Goal: Complete application form

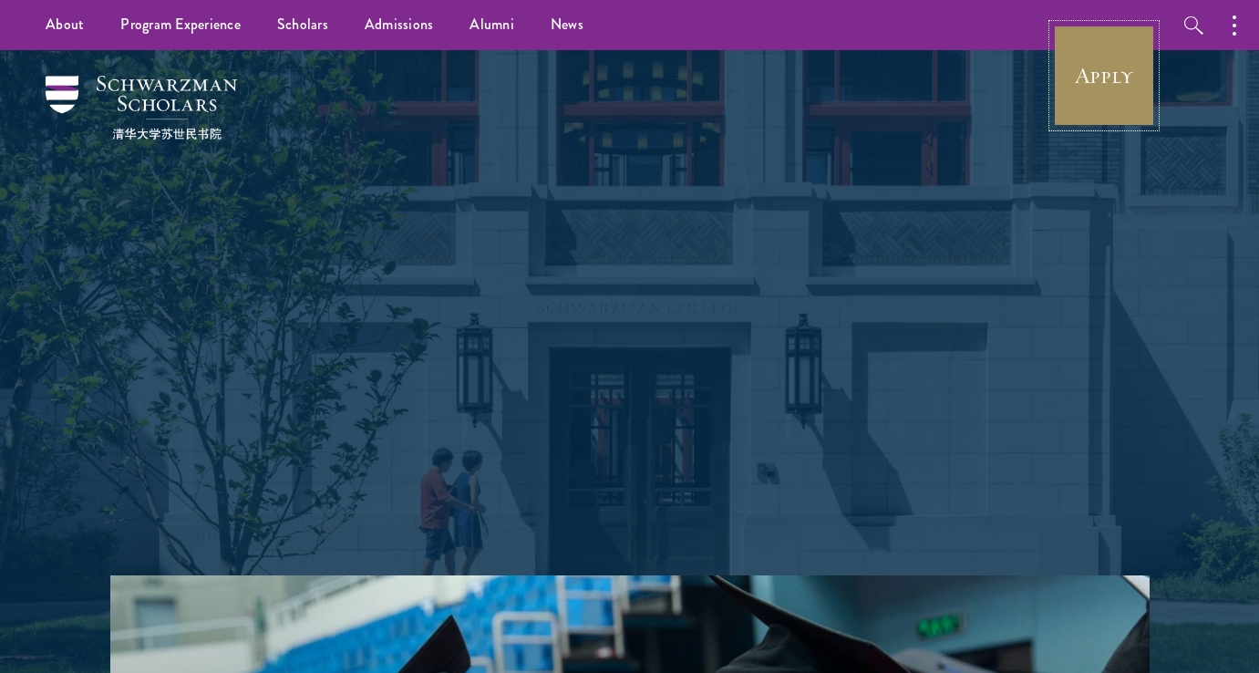
click at [1094, 112] on link "Apply" at bounding box center [1104, 76] width 102 height 102
click at [0, 0] on img at bounding box center [0, 0] width 0 height 0
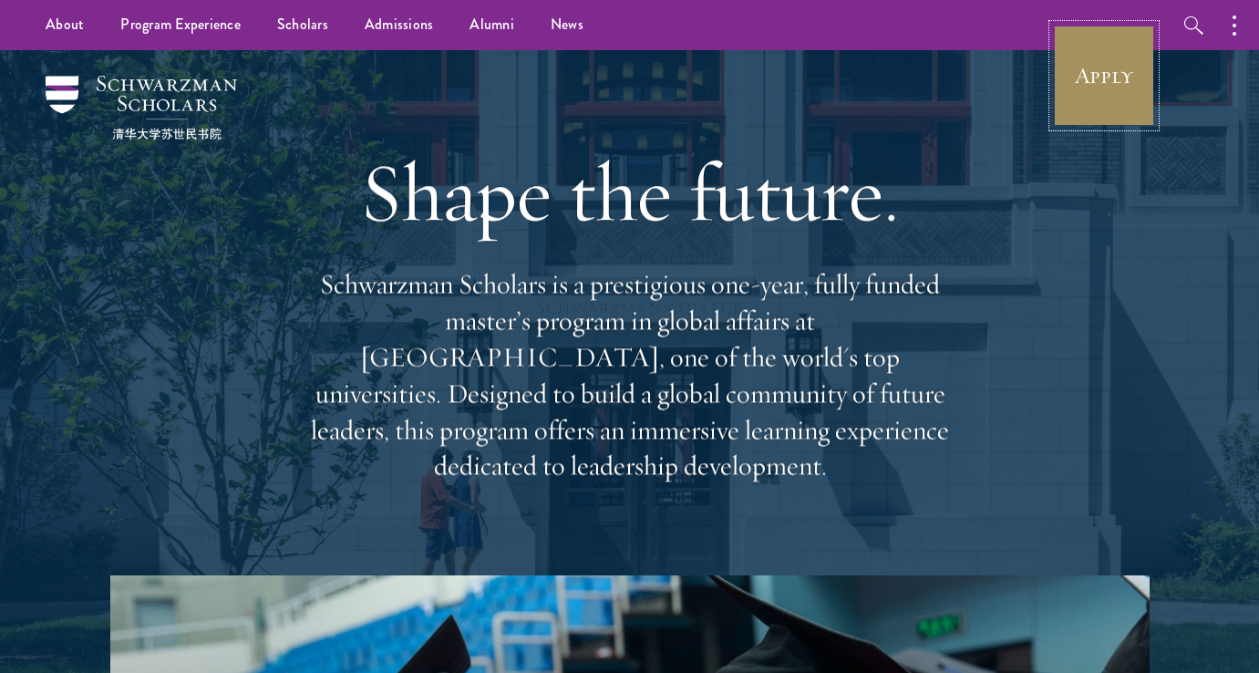
click at [1123, 77] on link "Apply" at bounding box center [1104, 76] width 102 height 102
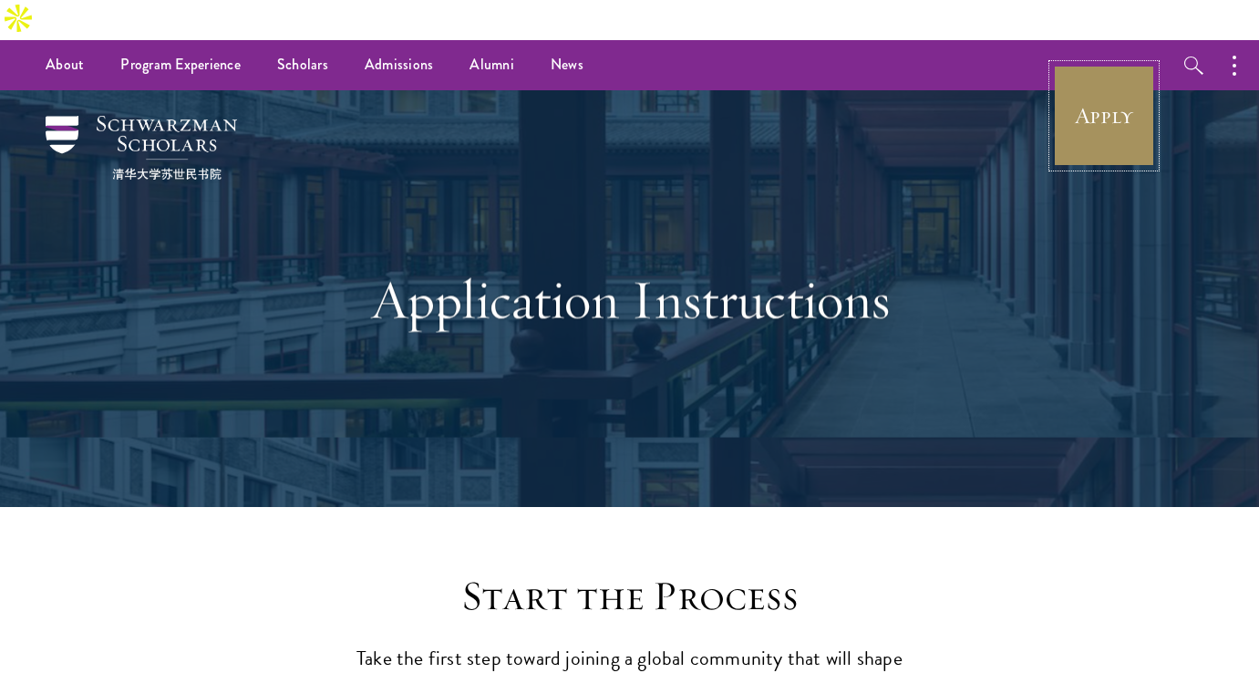
click at [1107, 109] on link "Apply" at bounding box center [1104, 116] width 102 height 102
